Goal: Task Accomplishment & Management: Complete application form

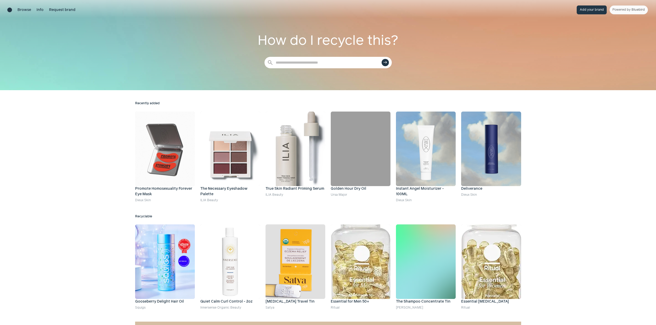
click at [592, 11] on button "Add your brand" at bounding box center [592, 9] width 30 height 9
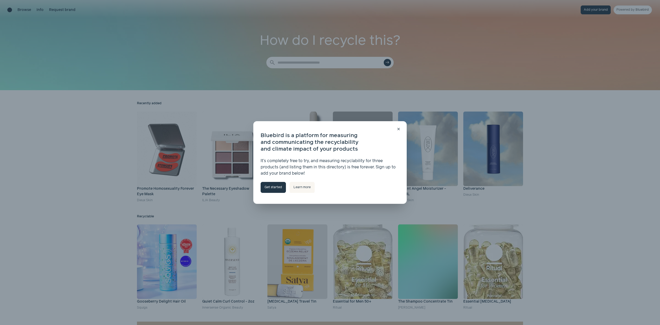
click at [272, 189] on link "Get started" at bounding box center [273, 187] width 25 height 11
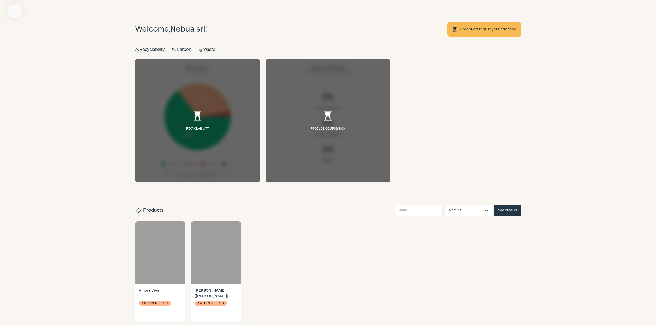
click at [15, 11] on icon "Menu button" at bounding box center [14, 10] width 5 height 5
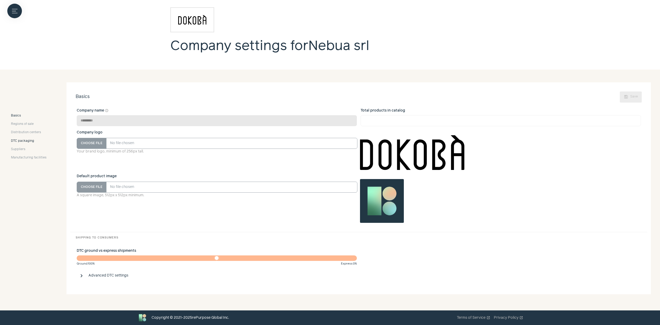
click at [22, 141] on span "DTC packaging" at bounding box center [22, 141] width 23 height 5
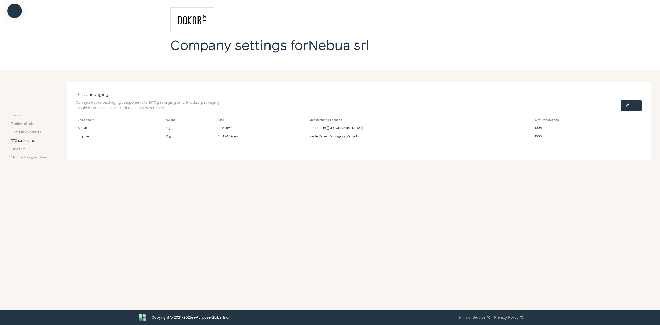
click at [630, 108] on button "edit Edit" at bounding box center [631, 105] width 21 height 11
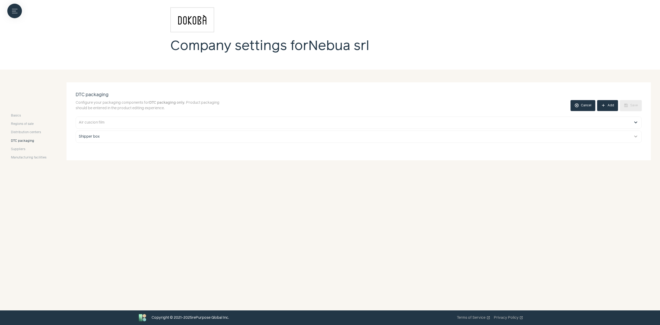
click at [635, 122] on button "expand_more" at bounding box center [636, 122] width 6 height 6
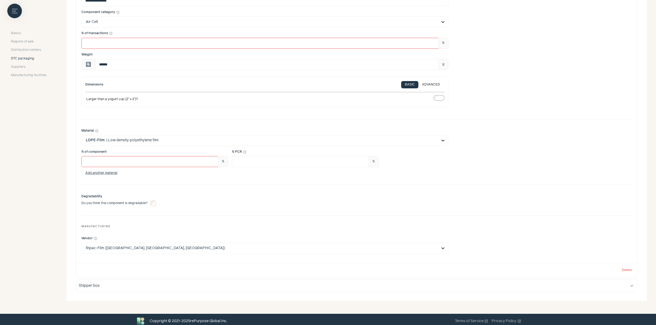
scroll to position [164, 0]
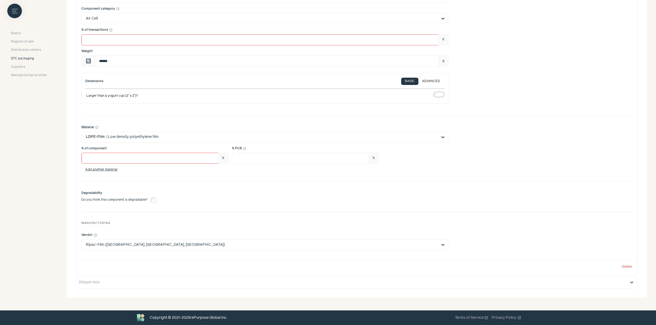
click at [632, 284] on button "expand_more" at bounding box center [632, 283] width 6 height 6
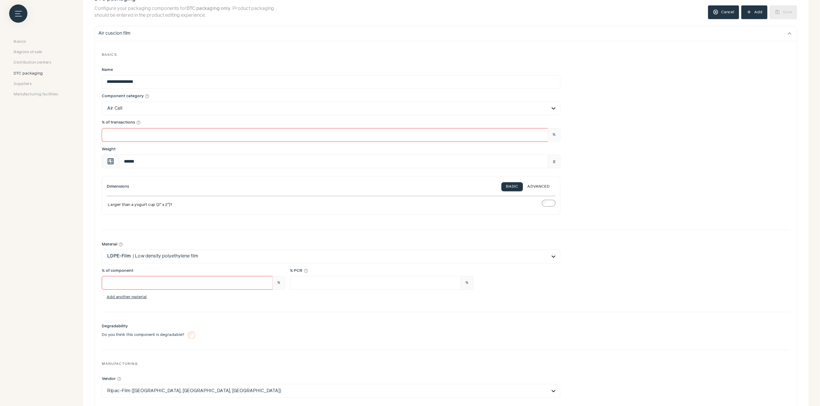
scroll to position [0, 0]
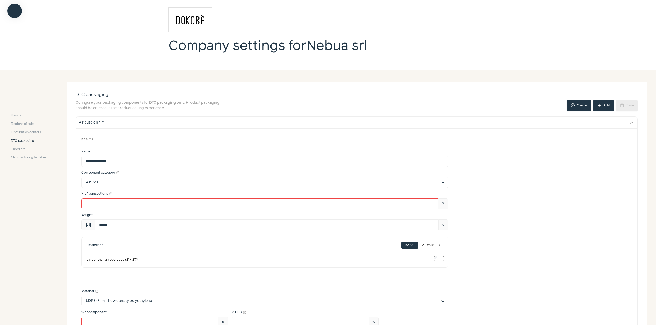
click at [520, 145] on div "Basics" at bounding box center [356, 139] width 551 height 11
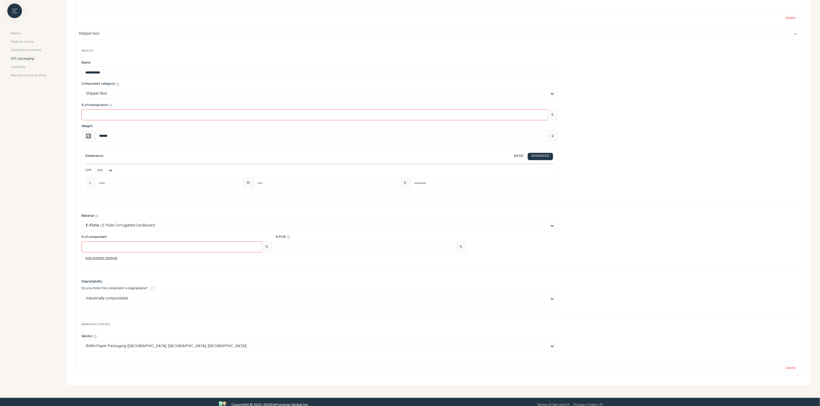
scroll to position [421, 0]
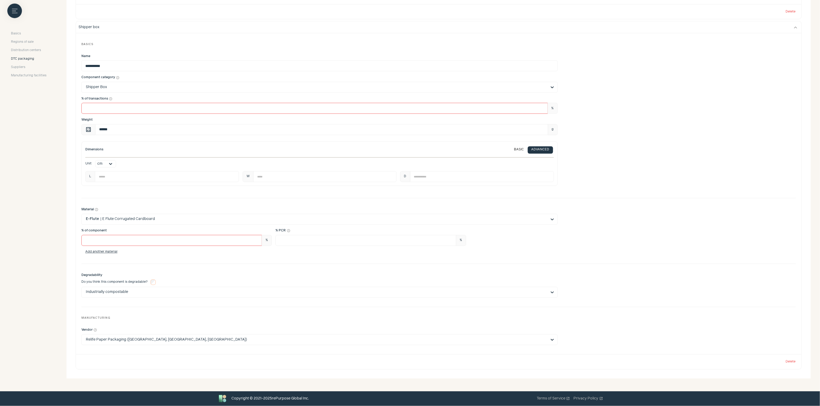
click at [482, 46] on div "Basics" at bounding box center [438, 44] width 714 height 11
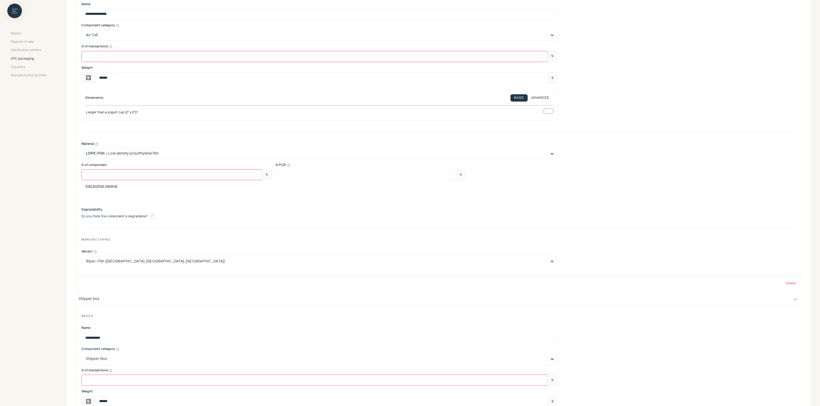
scroll to position [0, 0]
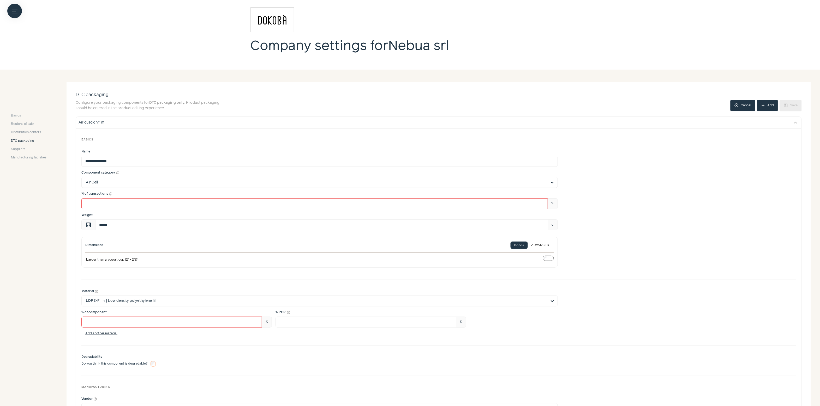
click at [656, 106] on button "add Add" at bounding box center [767, 105] width 21 height 11
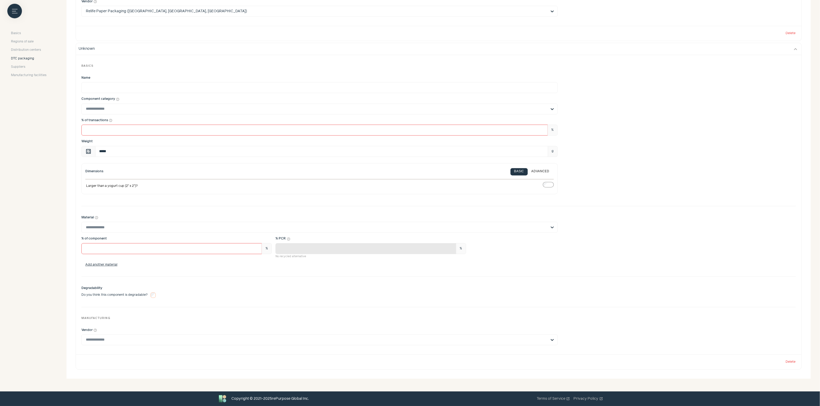
scroll to position [751, 0]
click at [183, 110] on input "Component category help_outline Select is focused, type to refine list, press d…" at bounding box center [316, 109] width 461 height 10
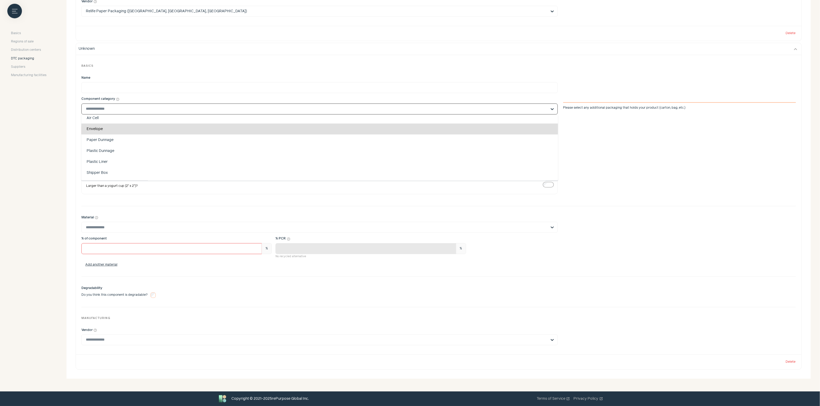
scroll to position [22, 0]
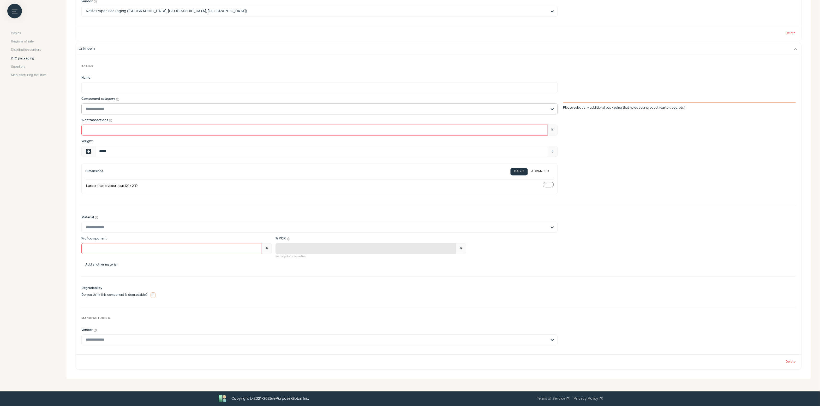
click at [353, 107] on input "Component category help_outline Please select any additional packaging that hol…" at bounding box center [316, 109] width 461 height 10
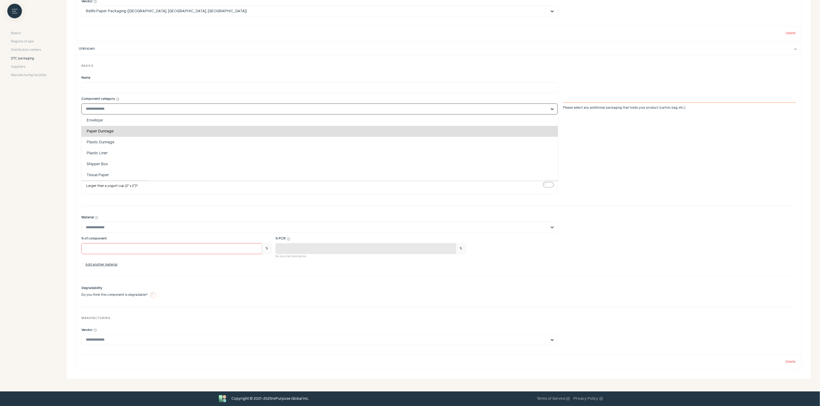
click at [591, 145] on div "Weight calculate ***** g" at bounding box center [438, 147] width 714 height 17
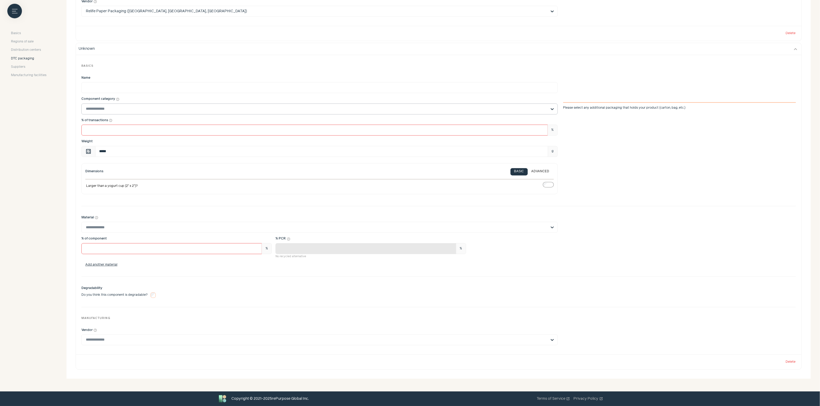
click at [180, 106] on input "Component category help_outline Please select any additional packaging that hol…" at bounding box center [316, 109] width 461 height 10
click at [115, 106] on input "Component category help_outline Please select any additional packaging that hol…" at bounding box center [316, 109] width 461 height 10
click at [96, 110] on input "Component category help_outline Please select any additional packaging that hol…" at bounding box center [316, 109] width 461 height 10
click at [170, 109] on input "Component category help_outline Please select any additional packaging that hol…" at bounding box center [316, 109] width 461 height 10
click at [209, 107] on input "Component category help_outline Please select any additional packaging that hol…" at bounding box center [316, 109] width 461 height 10
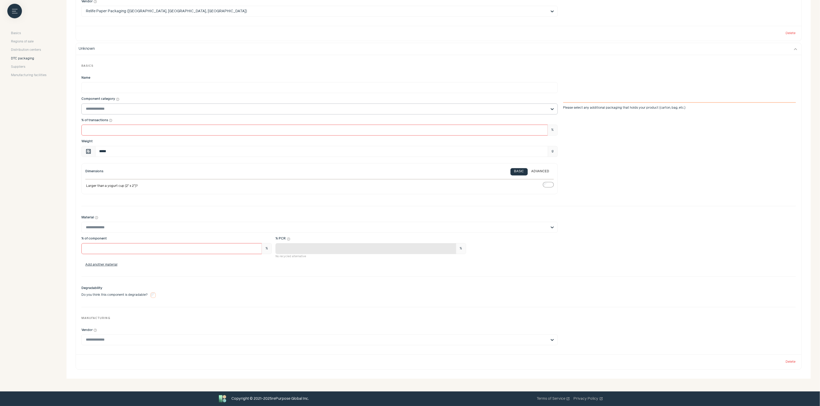
click at [132, 109] on input "Component category help_outline Please select any additional packaging that hol…" at bounding box center [316, 109] width 461 height 10
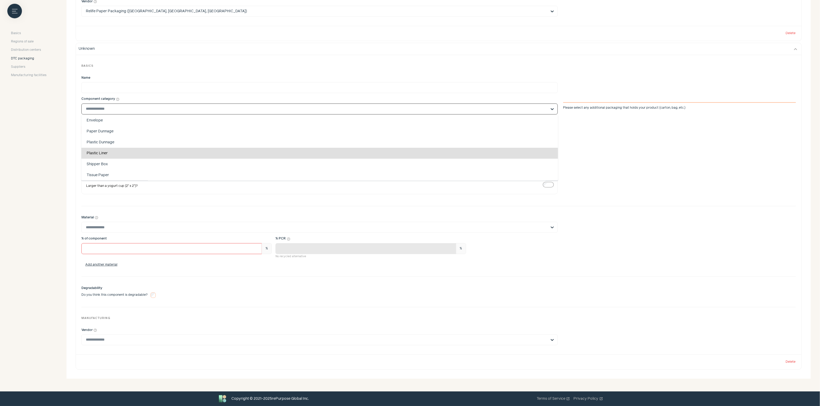
click at [596, 145] on div "Weight calculate ***** g" at bounding box center [438, 147] width 714 height 17
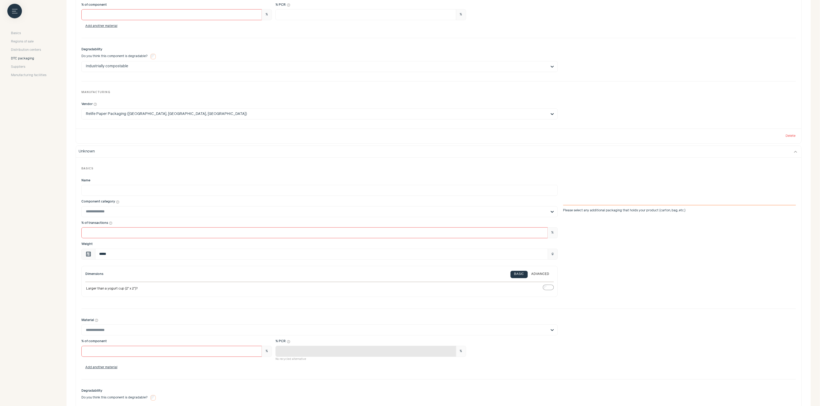
scroll to position [665, 0]
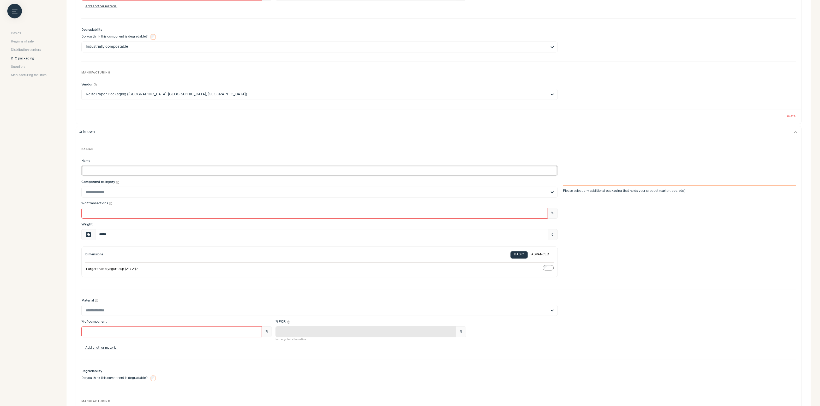
click at [113, 174] on input "Name" at bounding box center [319, 170] width 476 height 11
type input "********"
click at [119, 191] on input "Component category help_outline Please select any additional packaging that hol…" at bounding box center [316, 192] width 461 height 10
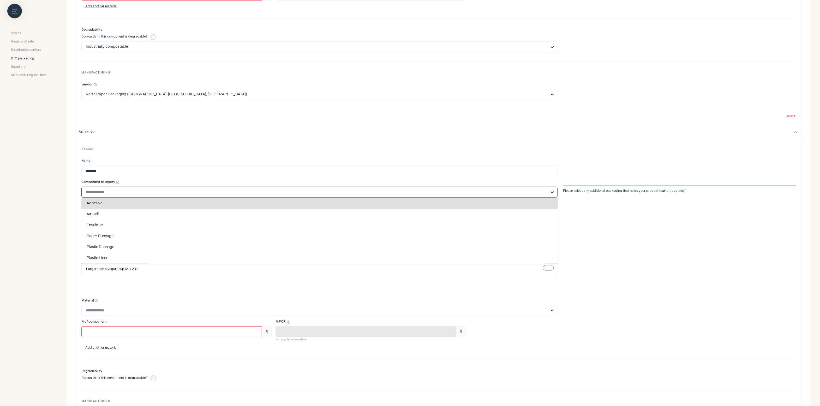
click at [109, 205] on div "Adhesive" at bounding box center [319, 203] width 477 height 11
click at [109, 197] on input "Component category help_outline Adhesive Air Cell Envelope Paper Dunnage Plasti…" at bounding box center [316, 192] width 461 height 10
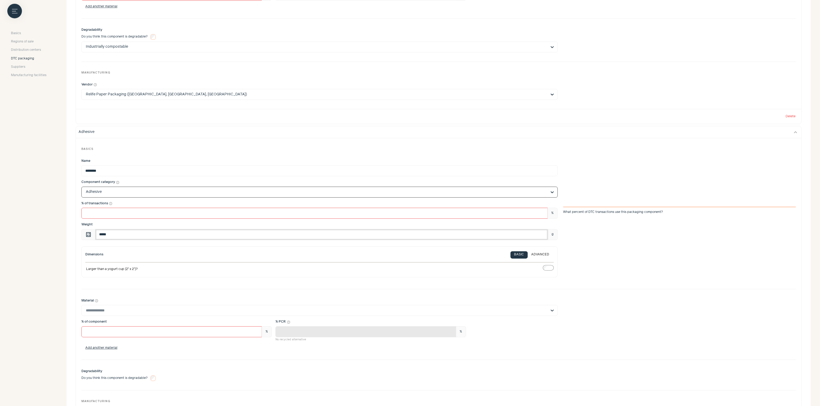
click at [153, 236] on input "*****" at bounding box center [321, 234] width 453 height 11
type input "*"
click at [157, 225] on label "Weight calculate * g" at bounding box center [319, 230] width 476 height 17
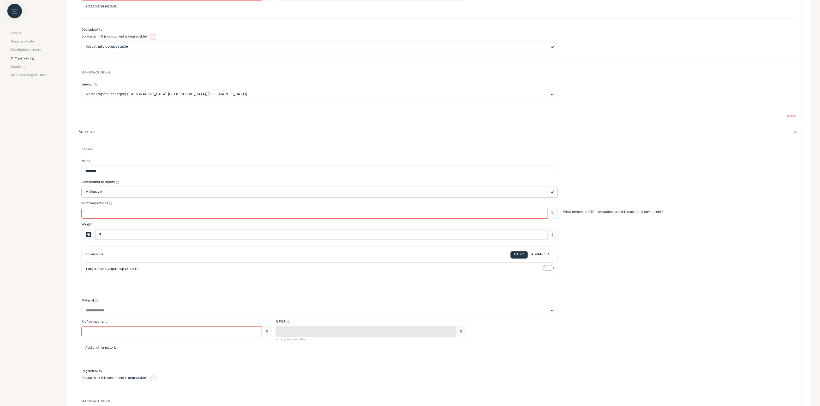
click at [157, 229] on input "*" at bounding box center [321, 234] width 453 height 11
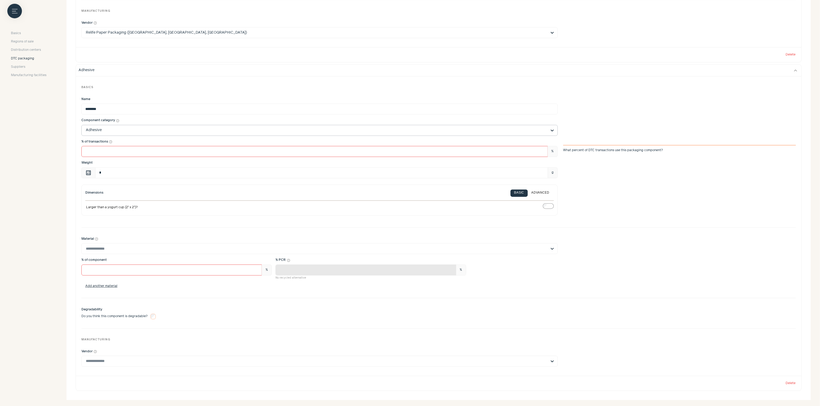
scroll to position [743, 0]
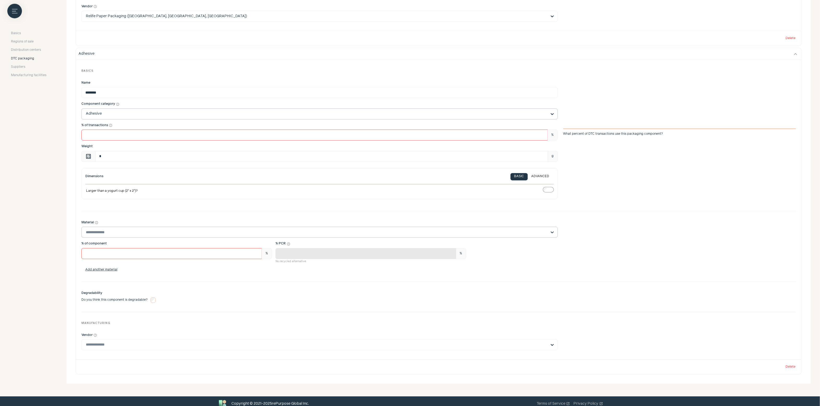
click at [283, 236] on input "Material help_outline" at bounding box center [316, 232] width 461 height 10
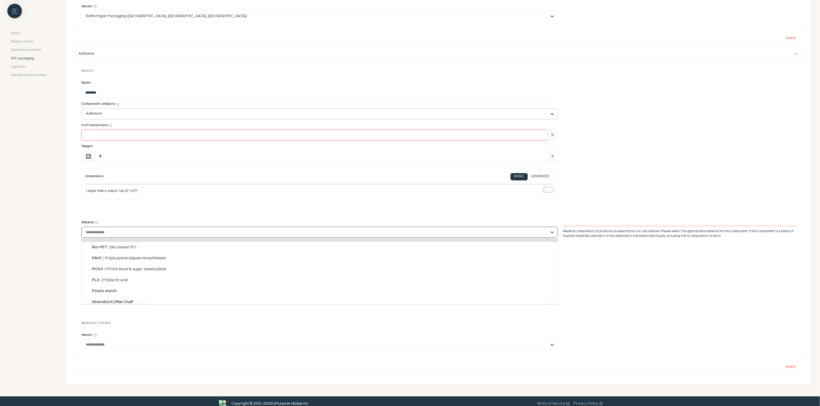
scroll to position [0, 0]
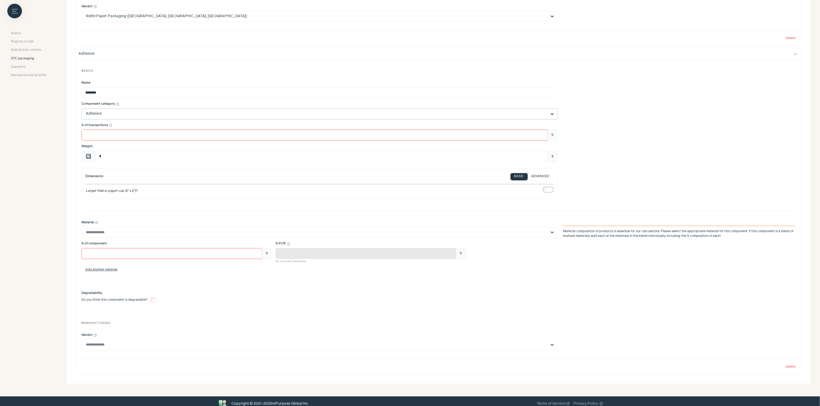
click at [639, 280] on div "Basics Name ******** Component category help_outline Adhesive % of transactions…" at bounding box center [438, 210] width 725 height 300
click at [156, 233] on input "Material help_outline Select is focused, type to refine list, press down to ope…" at bounding box center [316, 232] width 461 height 10
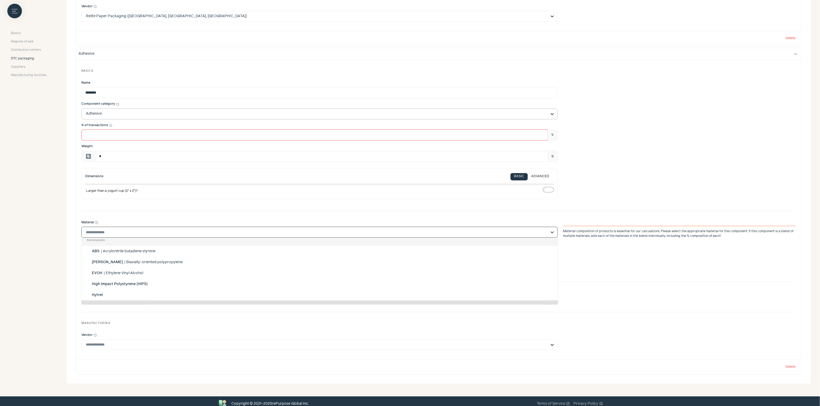
scroll to position [321, 0]
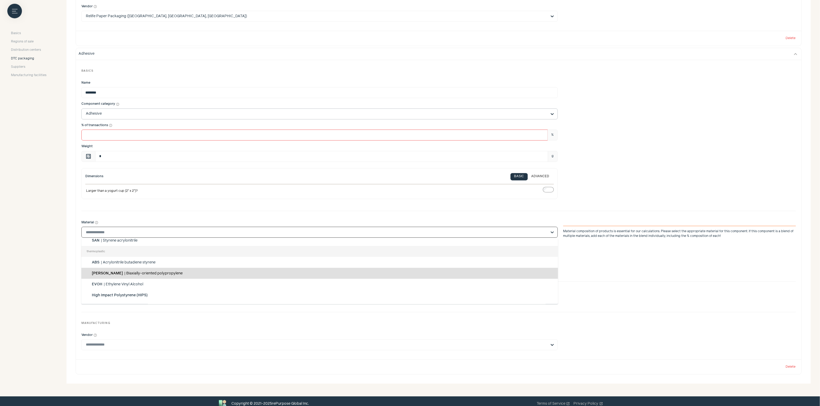
click at [212, 277] on div "[PERSON_NAME] | Biaxially-oriented polypropylene" at bounding box center [319, 273] width 477 height 11
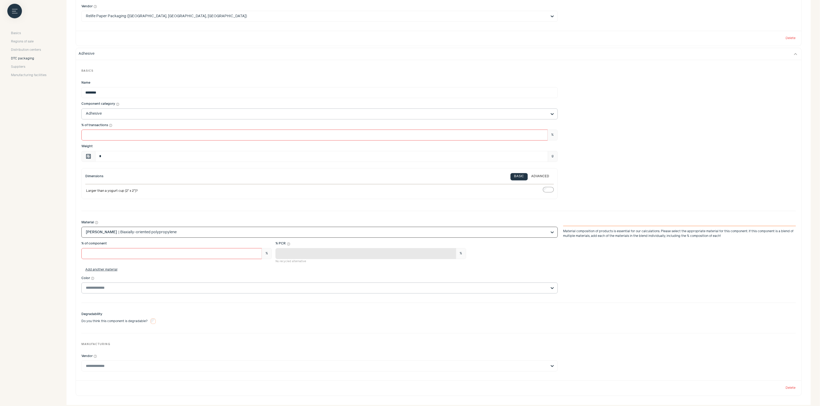
click at [172, 292] on input "Color help_outline" at bounding box center [316, 288] width 461 height 10
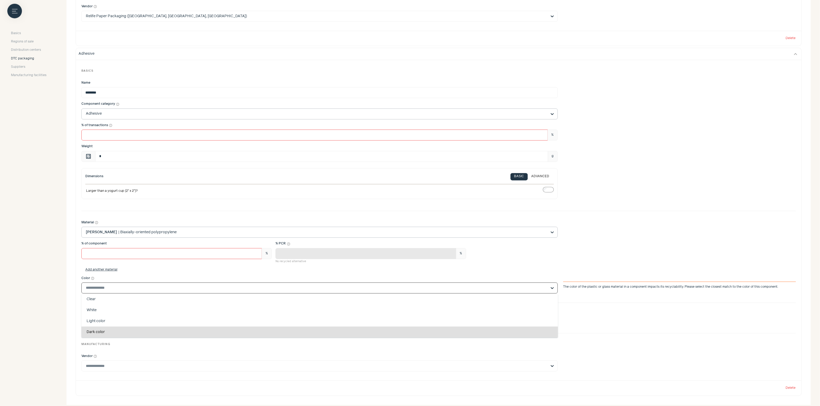
click at [160, 325] on div "Dark color" at bounding box center [319, 332] width 477 height 11
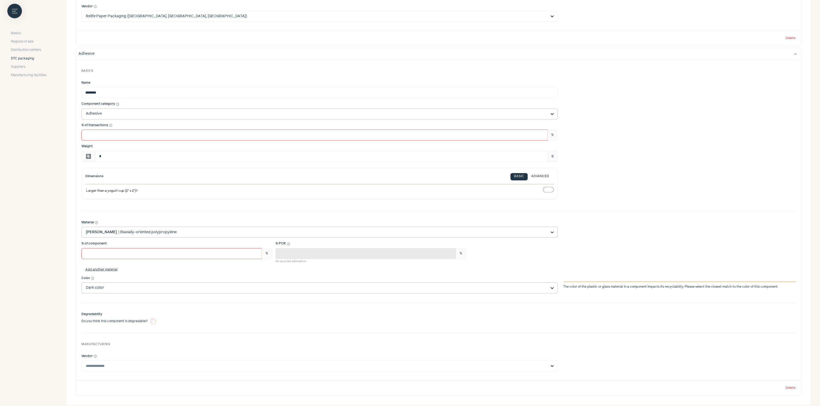
click at [137, 272] on div "Add another material" at bounding box center [438, 270] width 714 height 5
click at [111, 272] on button "Add another material" at bounding box center [101, 270] width 40 height 4
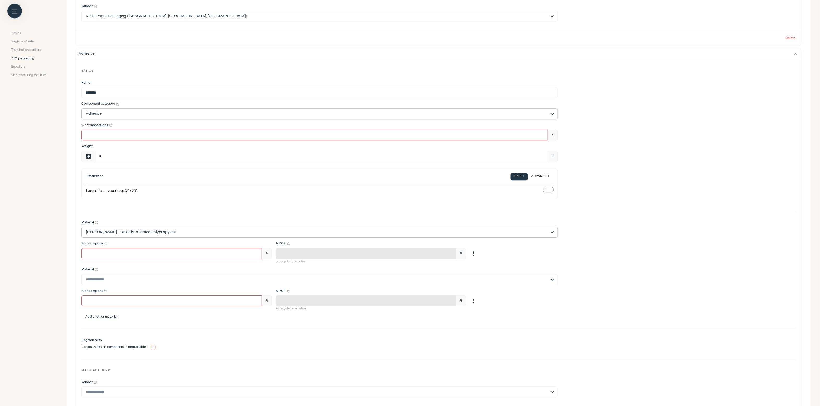
click at [129, 271] on div "Material help_outline" at bounding box center [319, 270] width 476 height 5
click at [127, 282] on input "Material help_outline Select is focused, type to refine list, press down to ope…" at bounding box center [316, 280] width 461 height 10
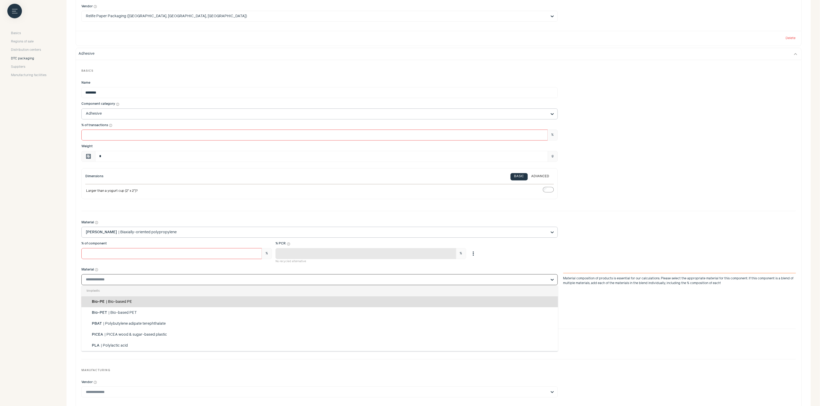
click at [131, 269] on div "Material help_outline [PERSON_NAME] | Biaxially-oriented polypropylene % of com…" at bounding box center [438, 270] width 714 height 107
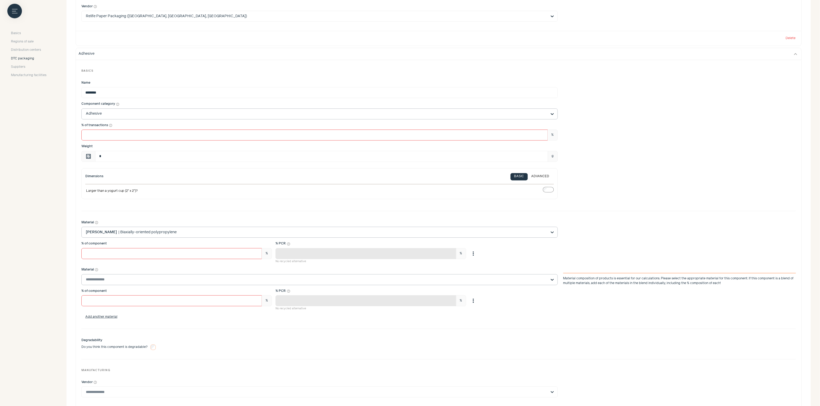
click at [110, 282] on input "Material help_outline Material composition of products is essential for our cal…" at bounding box center [316, 280] width 461 height 10
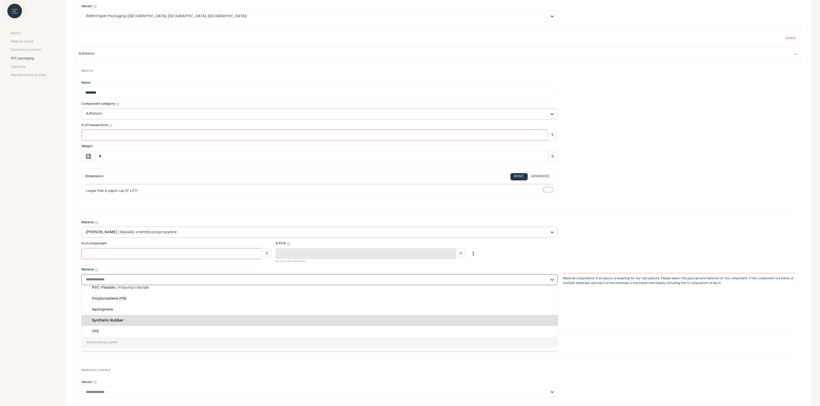
click at [191, 323] on div "Synthetic Rubber" at bounding box center [319, 320] width 477 height 11
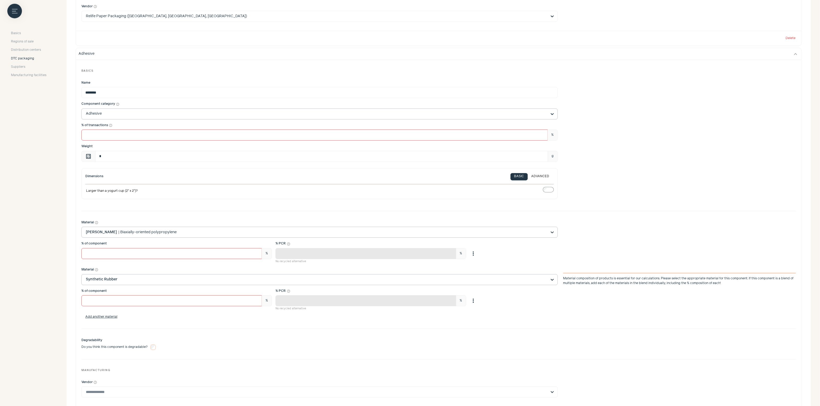
click at [193, 269] on div "Material help_outline [PERSON_NAME] | Biaxially-oriented polypropylene % of com…" at bounding box center [438, 270] width 714 height 107
click at [103, 254] on input "***" at bounding box center [171, 253] width 180 height 11
type input "**"
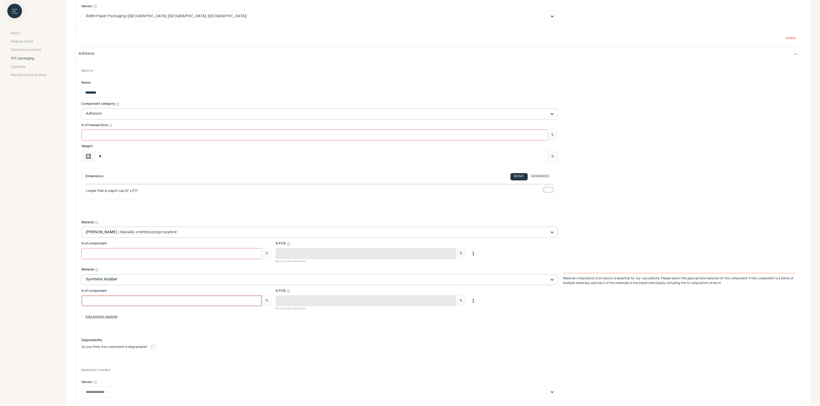
click at [97, 301] on input "*" at bounding box center [171, 301] width 180 height 11
type input "**"
click at [133, 292] on div "% of component" at bounding box center [176, 291] width 190 height 5
click at [133, 296] on input "**" at bounding box center [171, 301] width 180 height 11
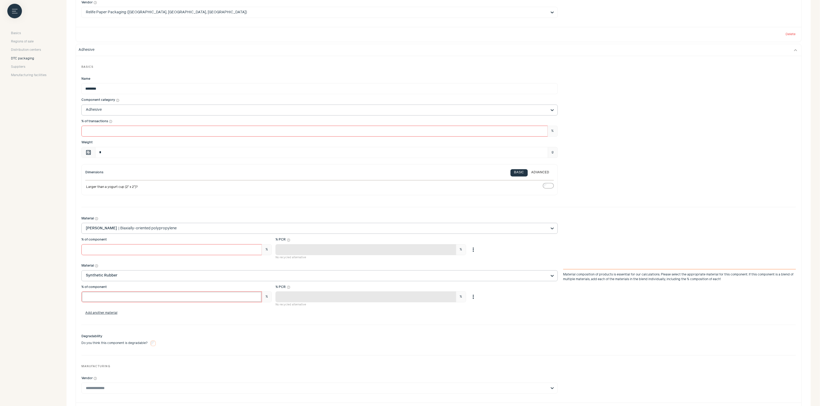
scroll to position [798, 0]
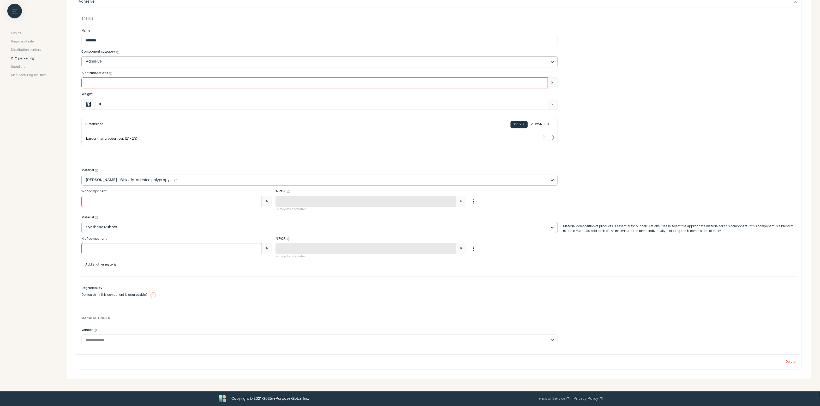
click at [240, 325] on input "Vendor help_outline" at bounding box center [316, 340] width 461 height 10
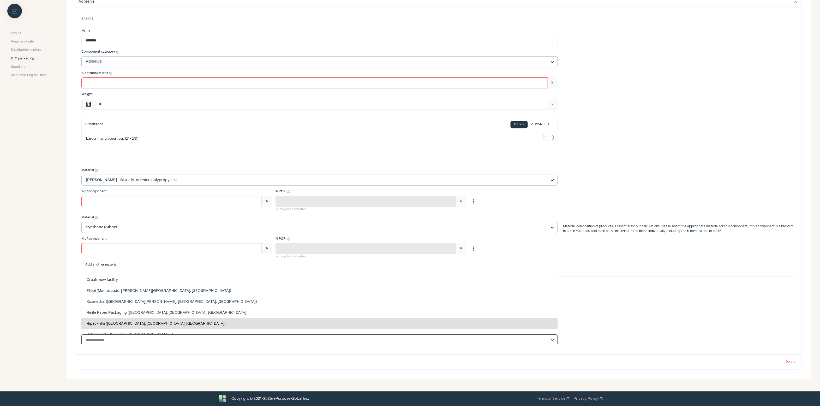
scroll to position [11, 0]
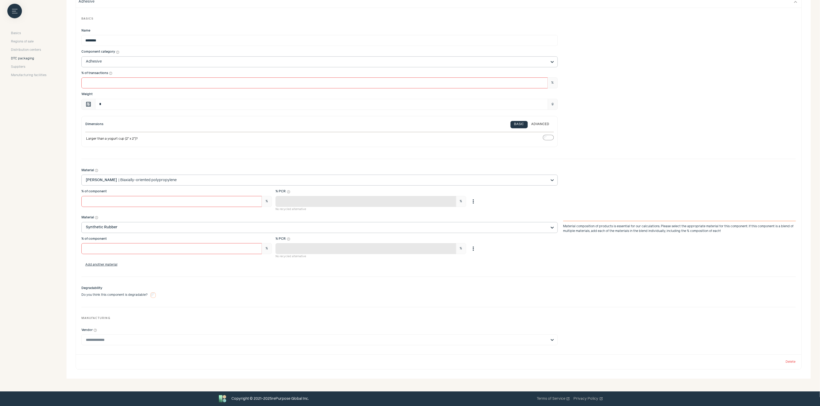
click at [50, 325] on div "close Basics Regions of sale Distribution centers DTC packaging Suppliers Manuf…" at bounding box center [28, 183] width 57 height 366
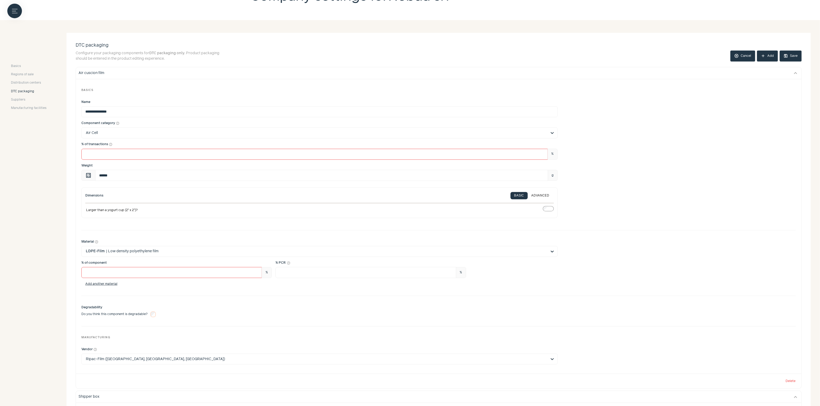
scroll to position [0, 0]
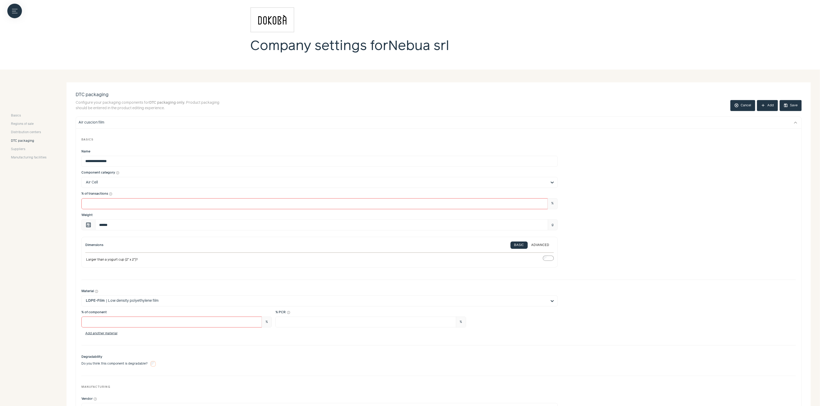
click at [656, 108] on button "save Save" at bounding box center [791, 105] width 22 height 11
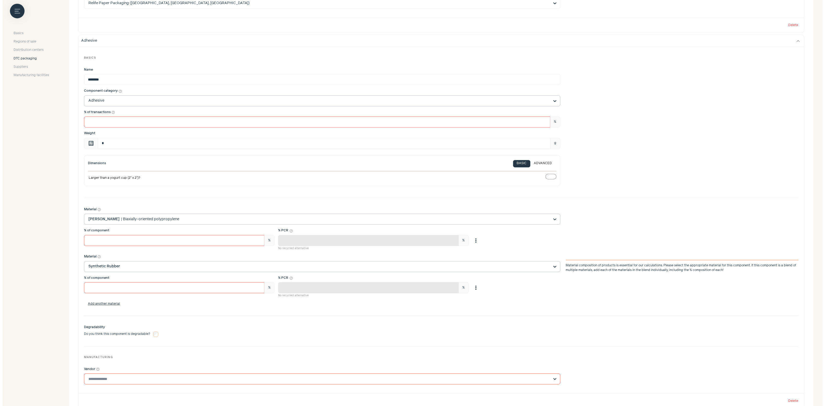
scroll to position [798, 0]
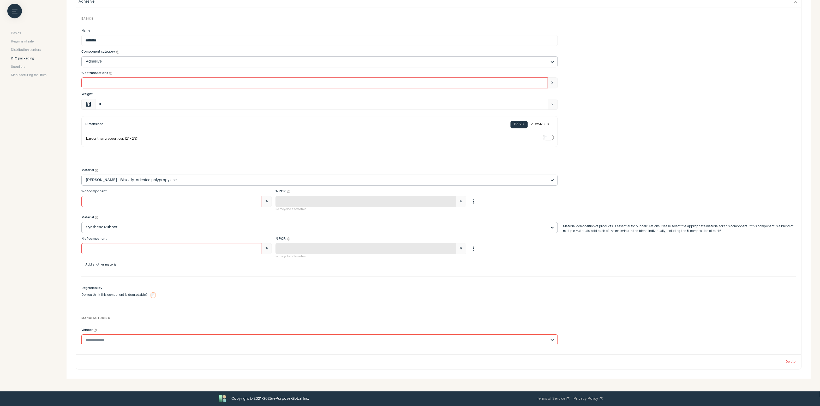
click at [130, 325] on input "Vendor help_outline" at bounding box center [316, 340] width 461 height 10
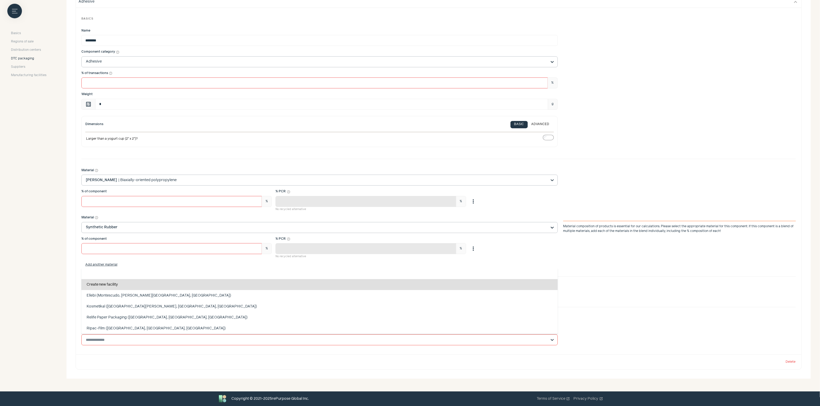
click at [112, 286] on div "Create new facility" at bounding box center [319, 284] width 477 height 11
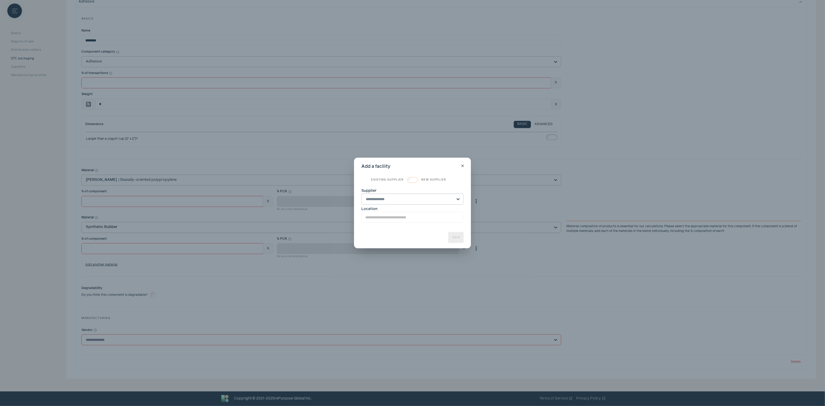
click at [413, 200] on input "Supplier" at bounding box center [409, 199] width 87 height 10
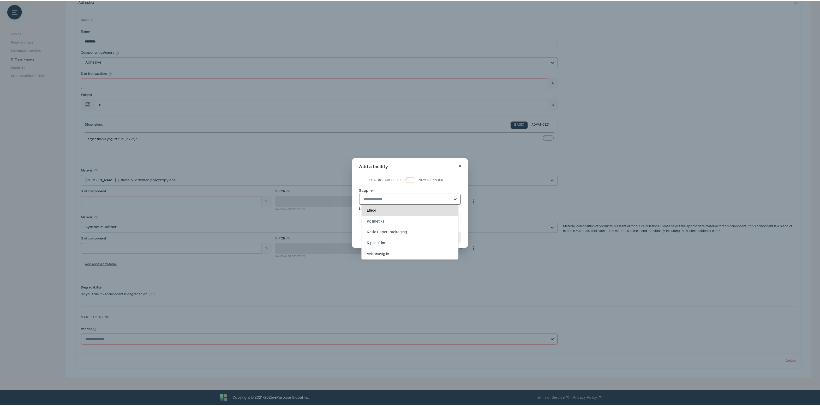
scroll to position [0, 0]
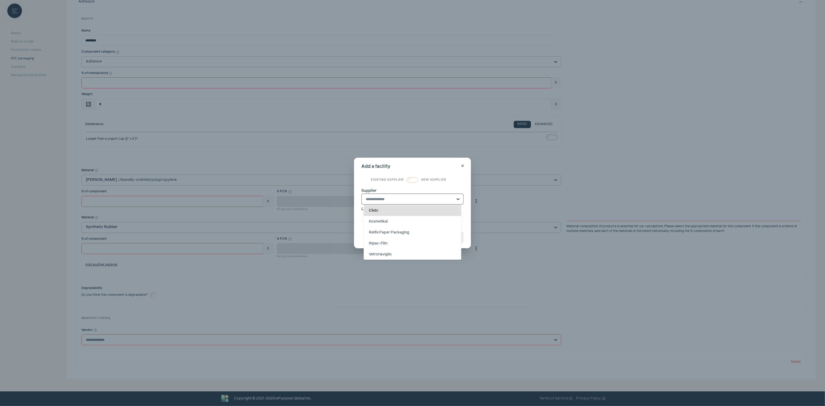
drag, startPoint x: 429, startPoint y: 180, endPoint x: 412, endPoint y: 184, distance: 17.3
click at [429, 180] on span "new supplier" at bounding box center [442, 180] width 42 height 4
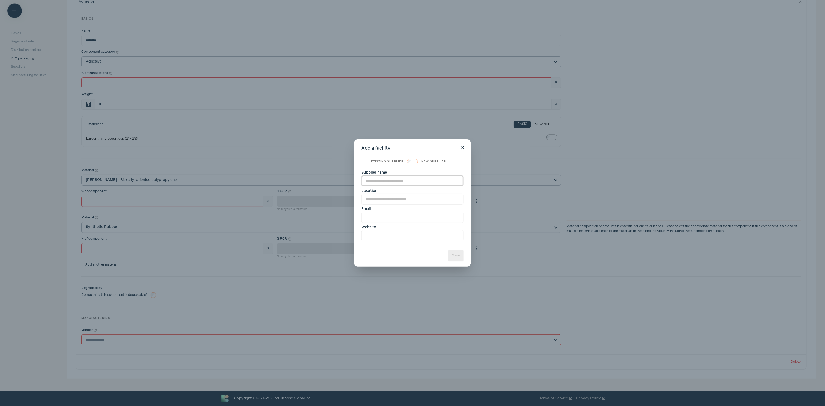
click at [408, 180] on input "Supplier name" at bounding box center [412, 181] width 102 height 11
type input "********"
click at [393, 200] on input "Location" at bounding box center [412, 199] width 102 height 11
click at [386, 197] on input "Location" at bounding box center [412, 199] width 102 height 11
paste input "**********"
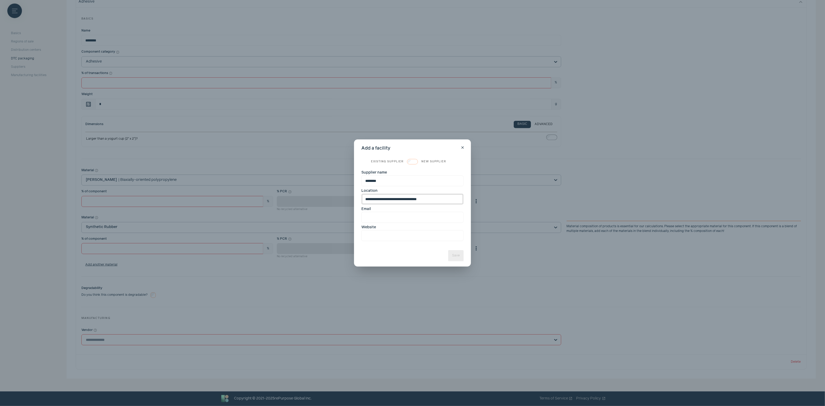
type input "**********"
click at [421, 208] on label "Email" at bounding box center [412, 215] width 102 height 16
click at [421, 212] on input "Email" at bounding box center [412, 217] width 102 height 11
click at [398, 201] on input "Location" at bounding box center [412, 199] width 102 height 11
type input "*"
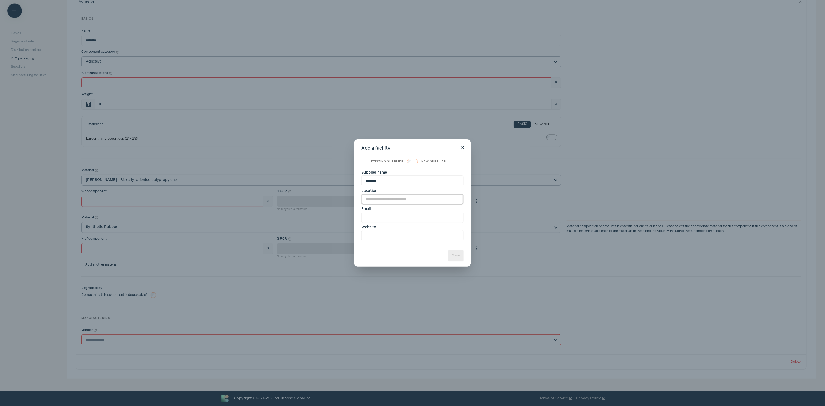
click at [380, 198] on input "Location" at bounding box center [412, 199] width 102 height 11
type input "*"
type input "**********"
click at [383, 218] on input "Email" at bounding box center [412, 217] width 102 height 11
click at [374, 218] on input "Email" at bounding box center [412, 217] width 102 height 11
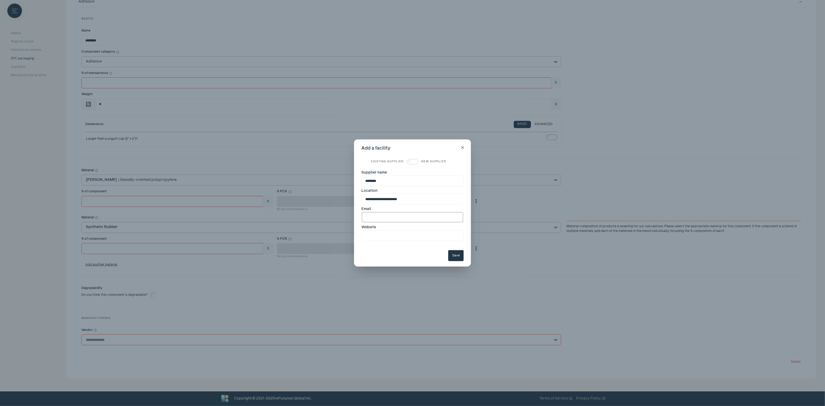
paste input "**********"
type input "**********"
click at [386, 238] on input "Website" at bounding box center [412, 235] width 102 height 11
click at [395, 235] on input "Website" at bounding box center [412, 235] width 102 height 11
paste input "**********"
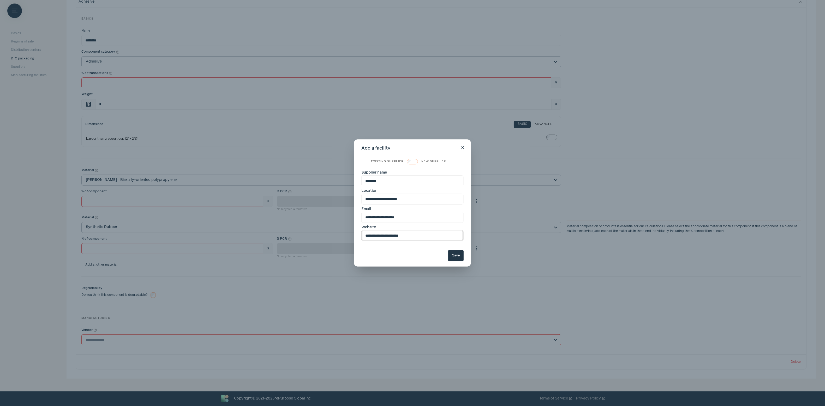
type input "**********"
click at [457, 257] on button "Save" at bounding box center [455, 255] width 15 height 11
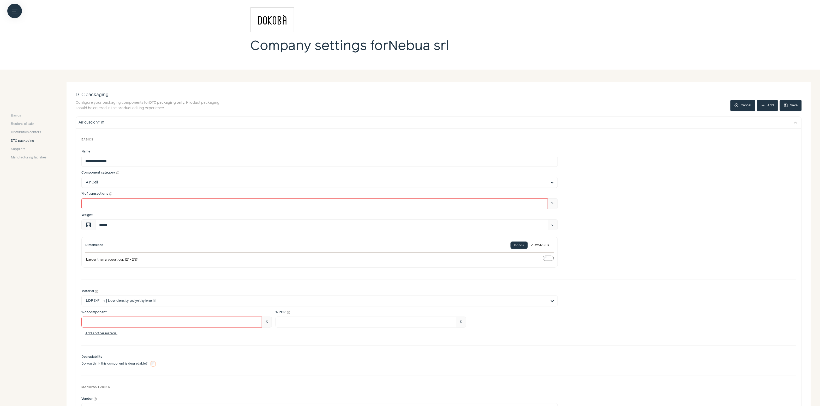
click at [656, 106] on button "save Save" at bounding box center [791, 105] width 22 height 11
